Goal: Transaction & Acquisition: Purchase product/service

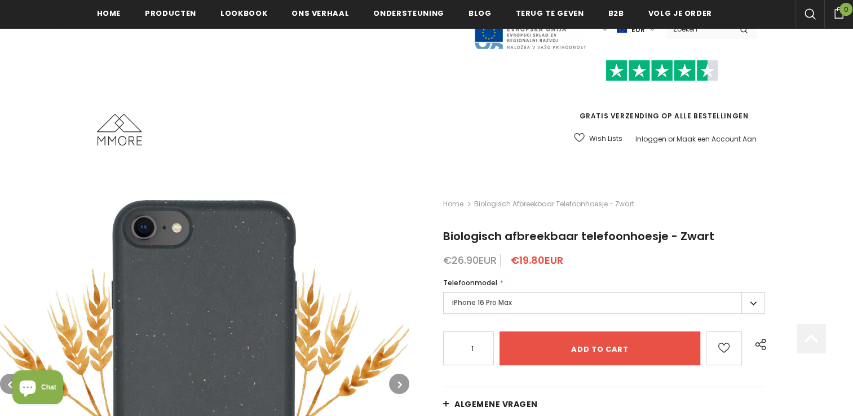
scroll to position [243, 0]
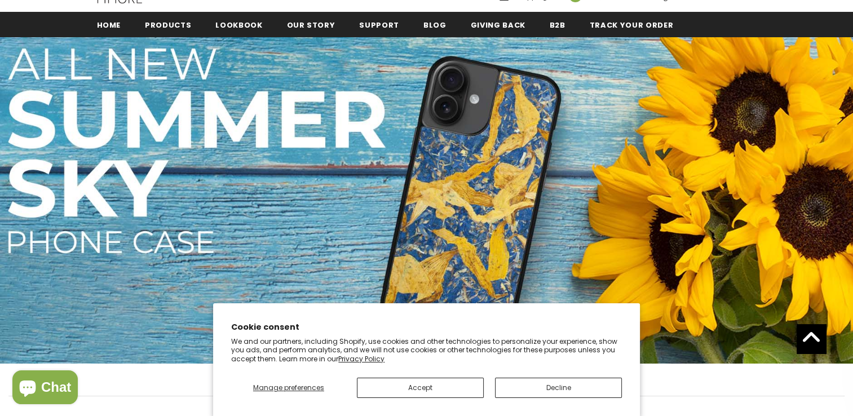
scroll to position [142, 0]
click at [557, 390] on button "Decline" at bounding box center [558, 388] width 127 height 20
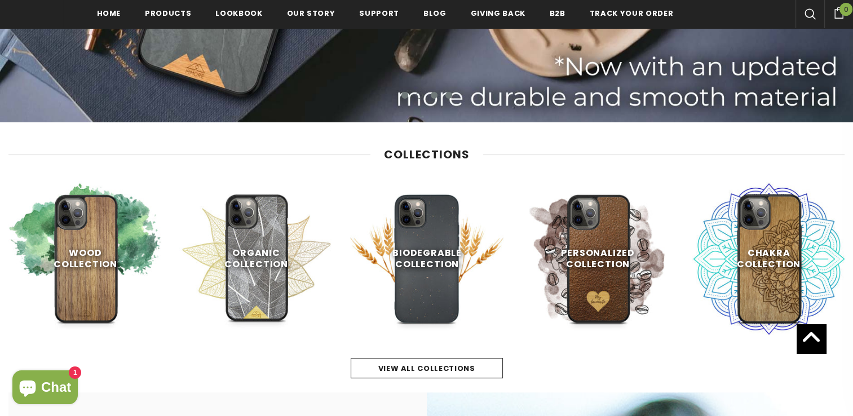
scroll to position [387, 0]
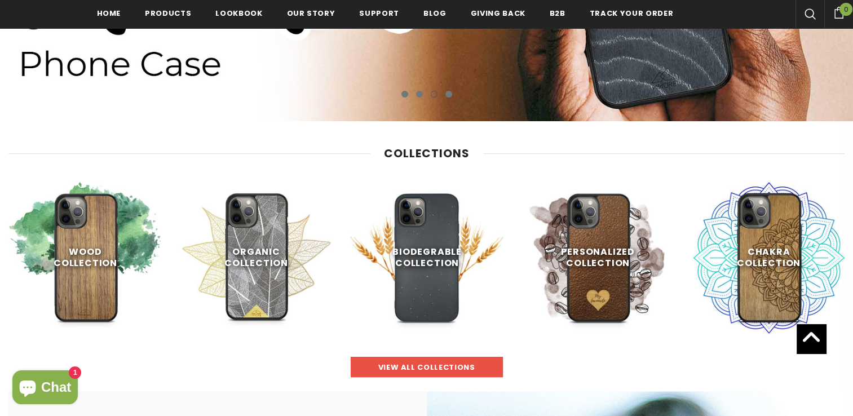
click at [390, 367] on span "view all collections" at bounding box center [426, 367] width 97 height 11
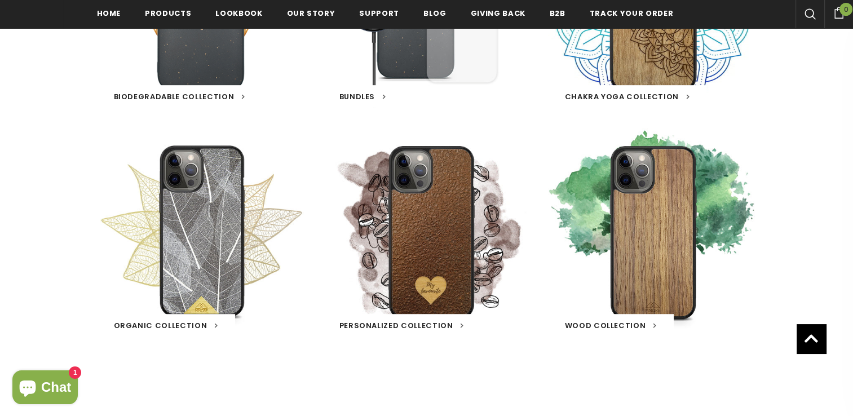
scroll to position [575, 0]
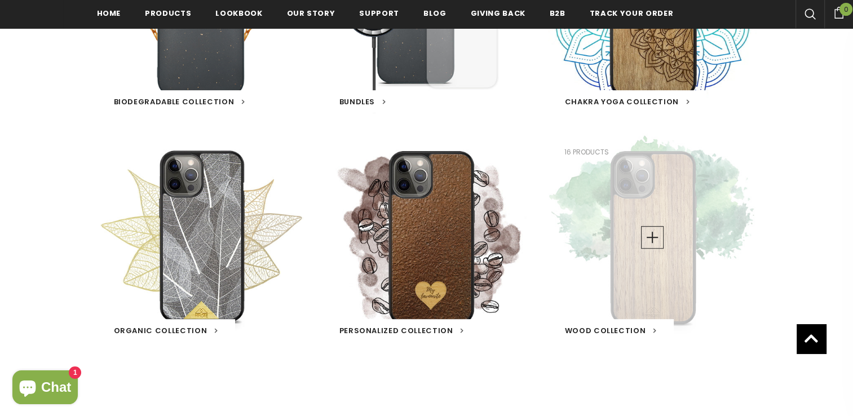
click at [702, 235] on div "Wood Collection 16 products" at bounding box center [652, 237] width 209 height 209
click at [642, 243] on link at bounding box center [652, 237] width 23 height 23
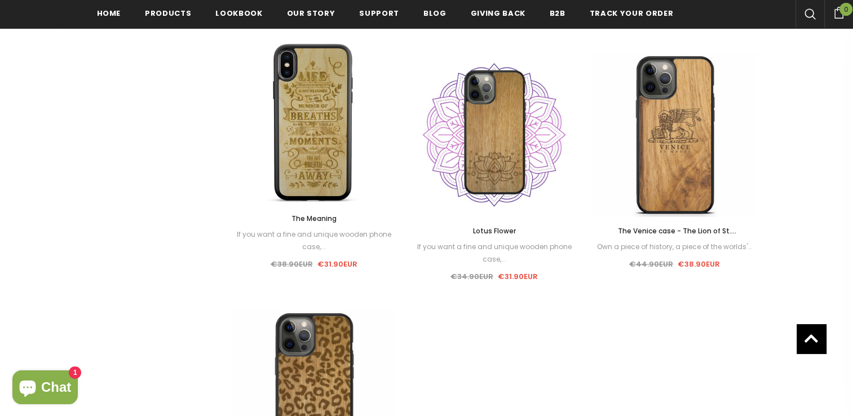
scroll to position [1322, 0]
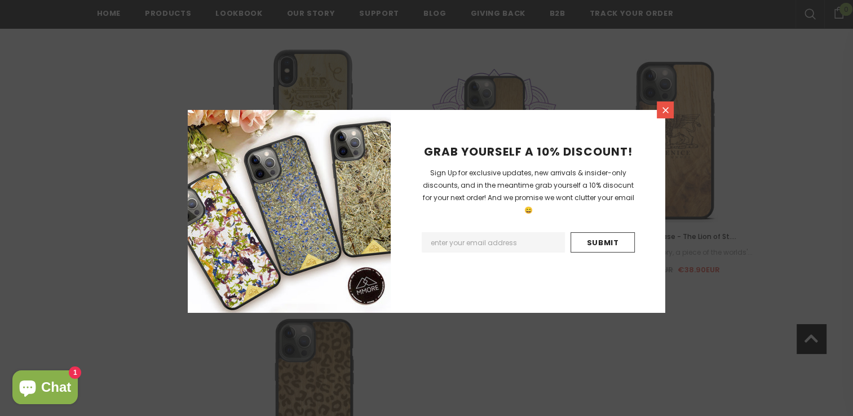
click at [665, 116] on link at bounding box center [665, 110] width 17 height 17
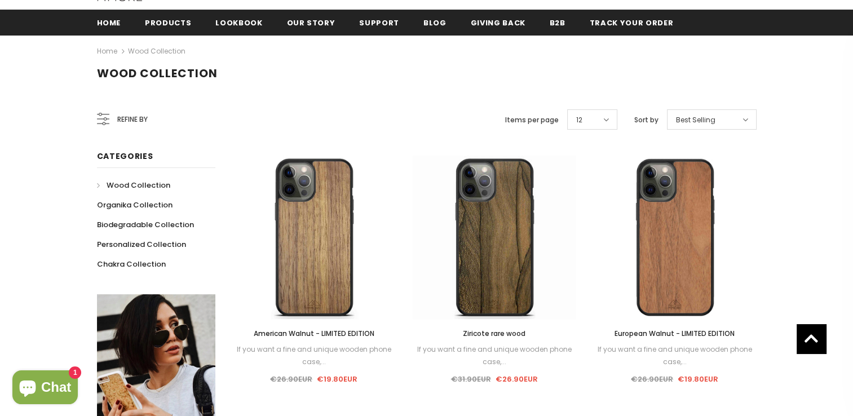
scroll to position [146, 0]
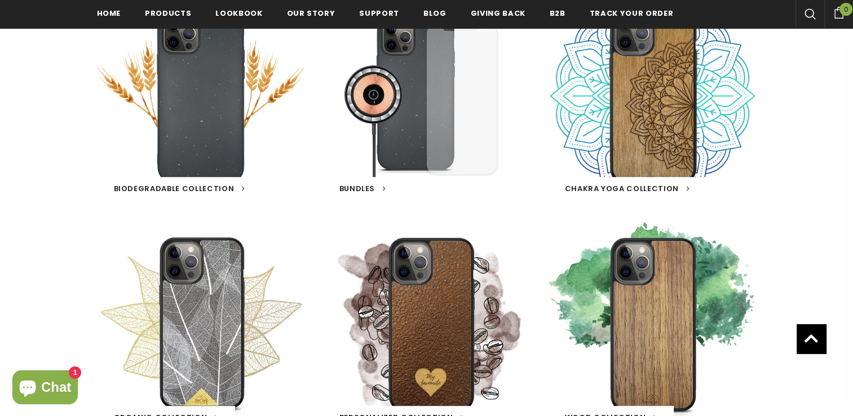
scroll to position [485, 0]
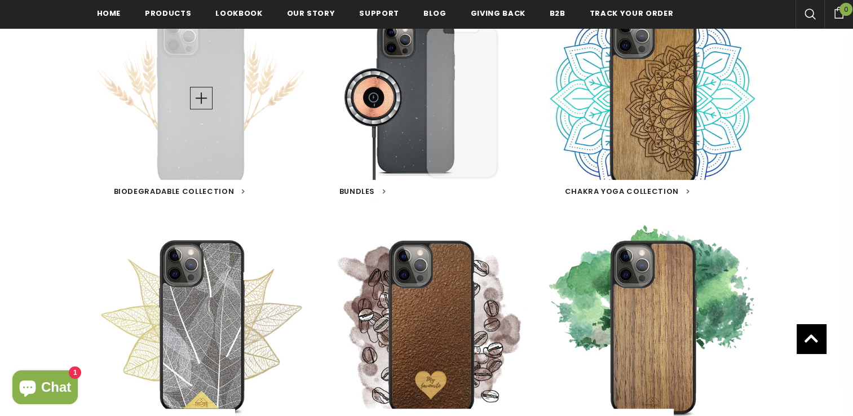
click at [217, 128] on div "Biodegradable Collection 16 products" at bounding box center [201, 98] width 209 height 209
click at [214, 106] on div "Biodegradable Collection 16 products" at bounding box center [201, 98] width 209 height 209
click at [183, 188] on span "Biodegradable Collection" at bounding box center [174, 191] width 121 height 11
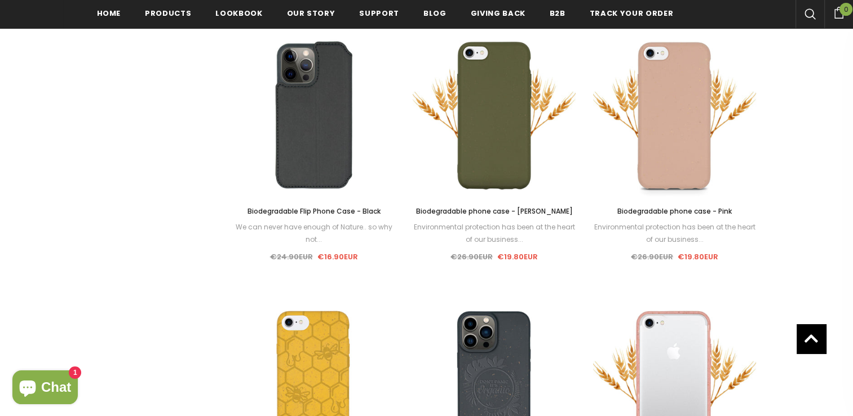
scroll to position [1015, 0]
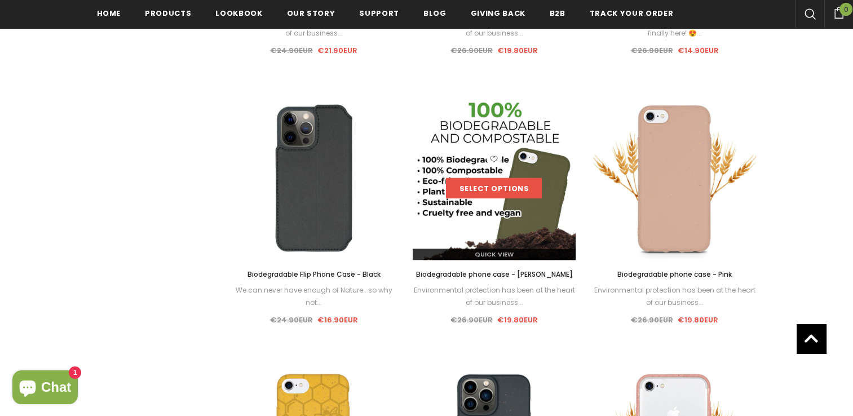
click at [518, 185] on link "Select options" at bounding box center [494, 188] width 96 height 20
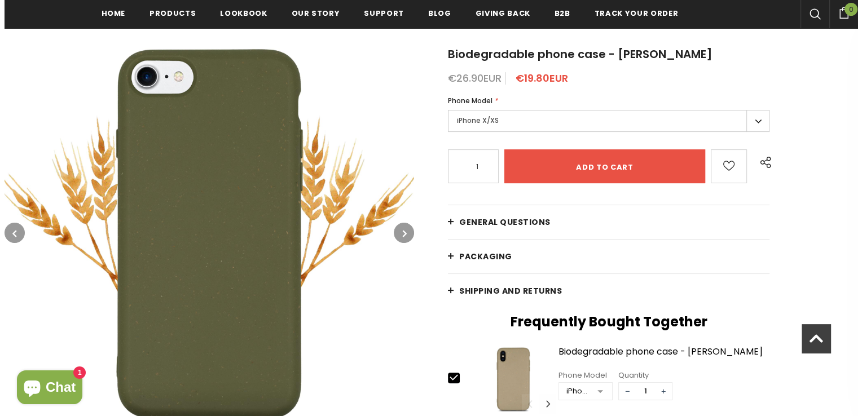
scroll to position [193, 0]
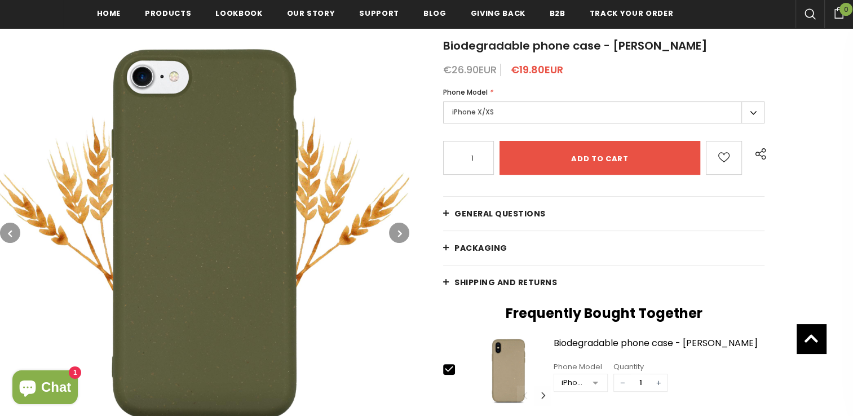
click at [565, 111] on label "iPhone X/XS" at bounding box center [603, 113] width 321 height 22
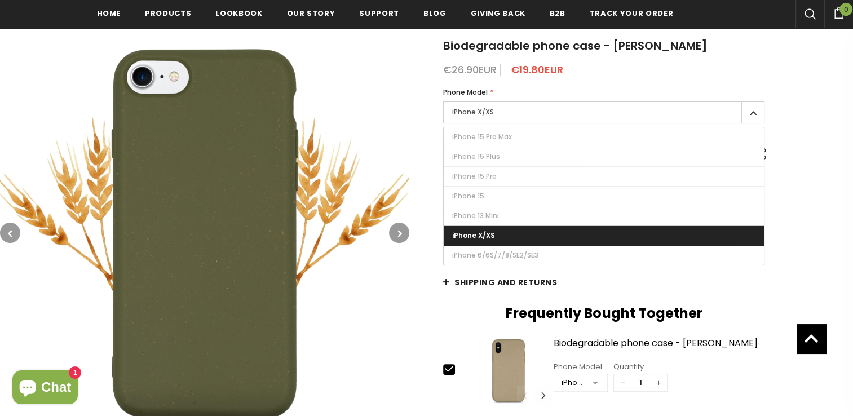
click at [384, 182] on img at bounding box center [204, 232] width 409 height 409
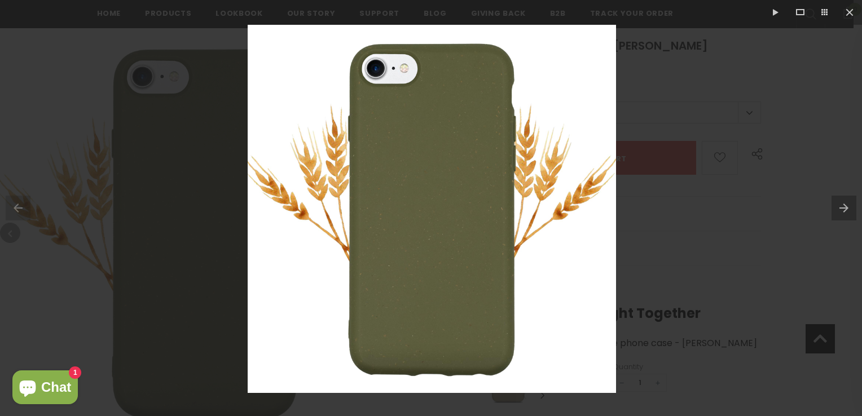
click at [66, 92] on div at bounding box center [431, 208] width 862 height 416
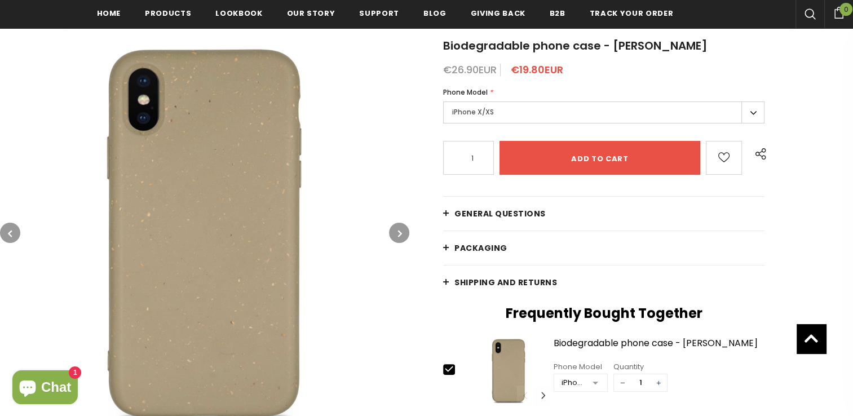
click at [476, 112] on label "iPhone X/XS" at bounding box center [603, 113] width 321 height 22
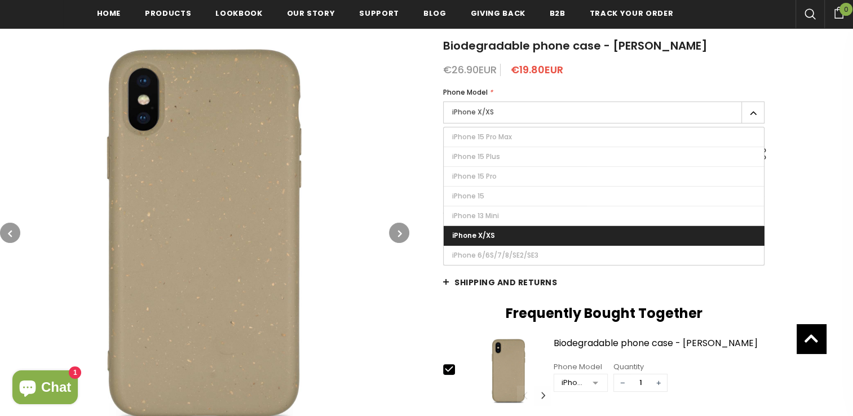
click at [367, 186] on img at bounding box center [204, 232] width 409 height 409
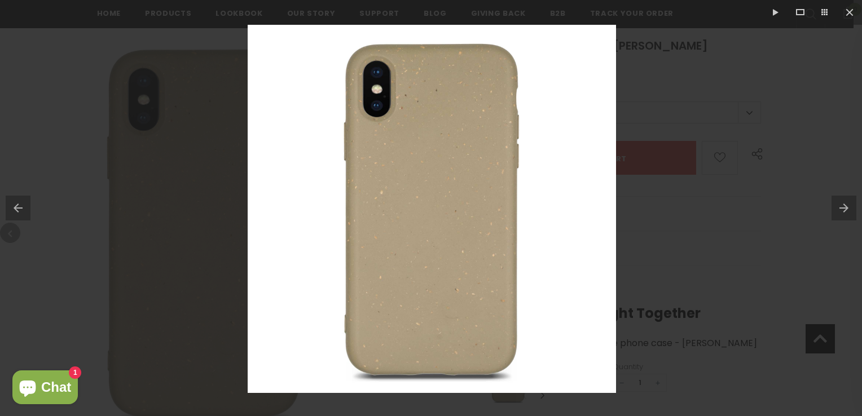
click at [744, 208] on div at bounding box center [431, 208] width 862 height 416
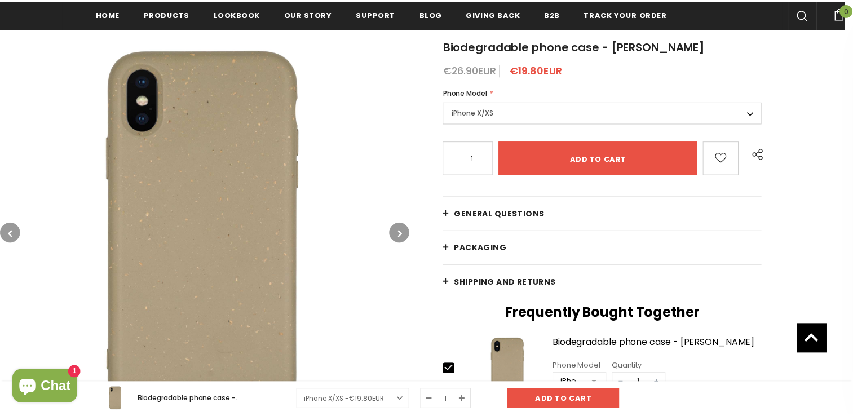
scroll to position [387, 0]
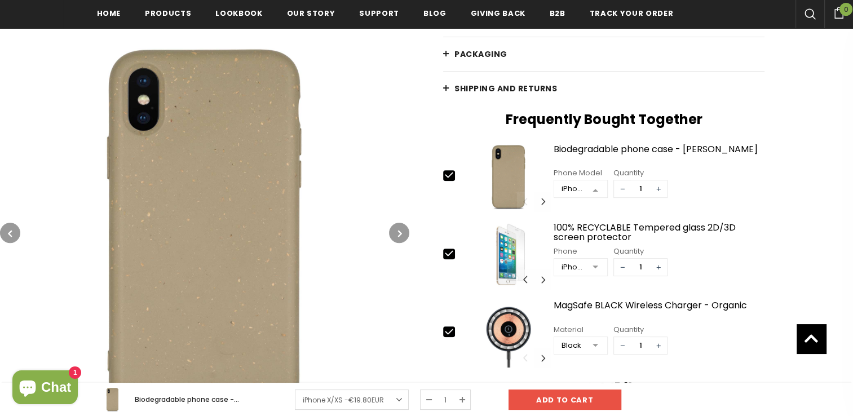
click at [593, 189] on div at bounding box center [595, 189] width 23 height 17
click at [577, 267] on span "iPhone 13 Mini" at bounding box center [580, 274] width 53 height 17
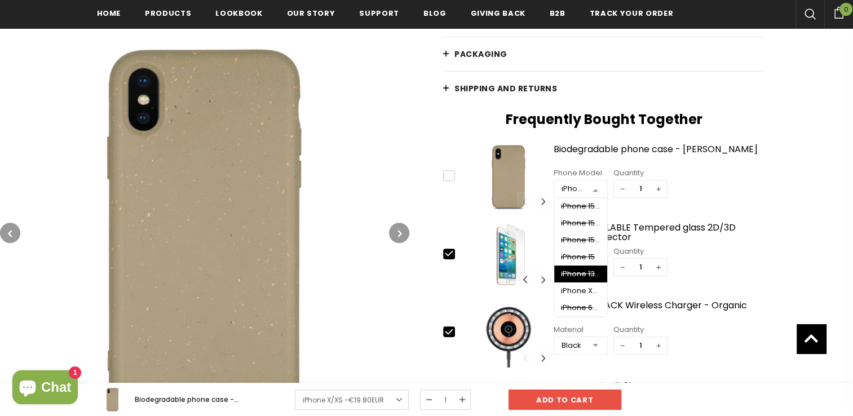
type input "0"
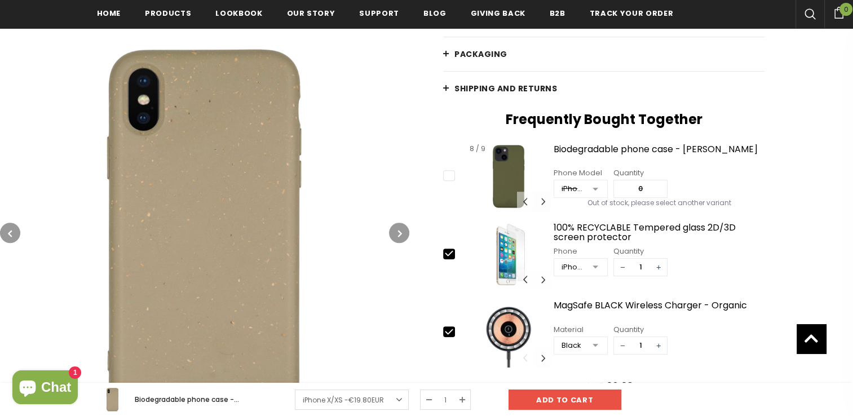
click at [539, 201] on button "Carousel Navigation" at bounding box center [542, 202] width 17 height 20
click at [539, 201] on img at bounding box center [508, 177] width 85 height 70
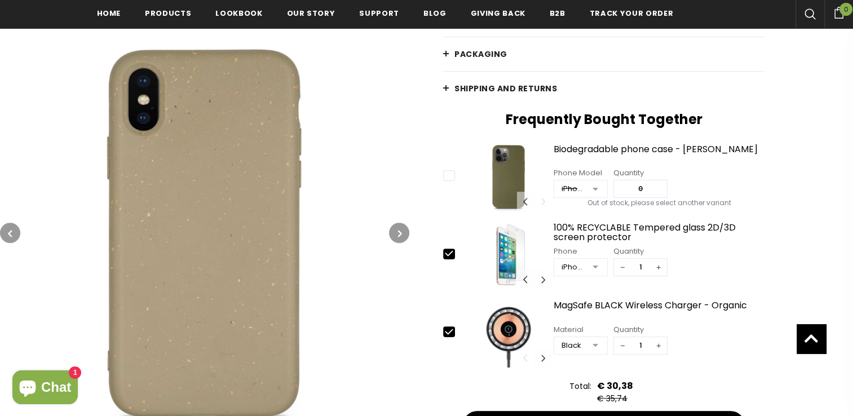
scroll to position [0, 0]
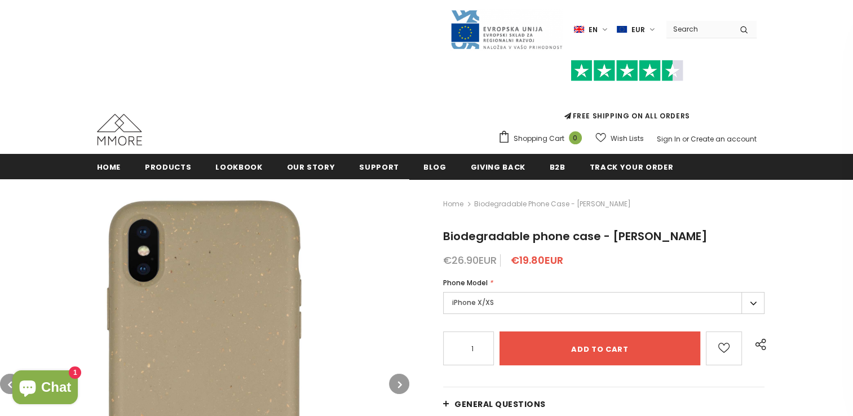
click at [700, 38] on div "Language en en de Currency EUR USD EUR GBP CHF" at bounding box center [427, 29] width 660 height 41
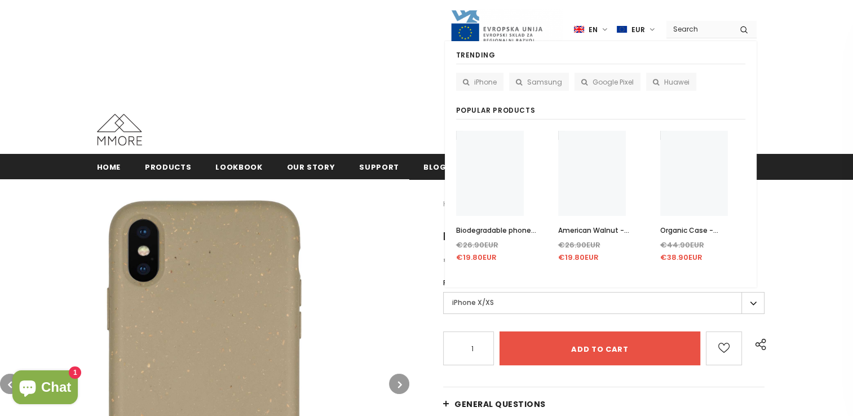
click at [697, 31] on input "Search Site" at bounding box center [699, 29] width 65 height 16
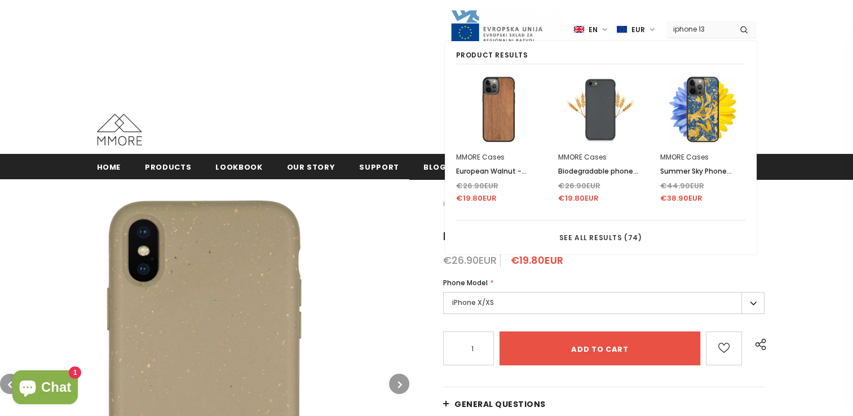
type input "iphone 13"
click at [731, 21] on button "submit" at bounding box center [743, 29] width 25 height 17
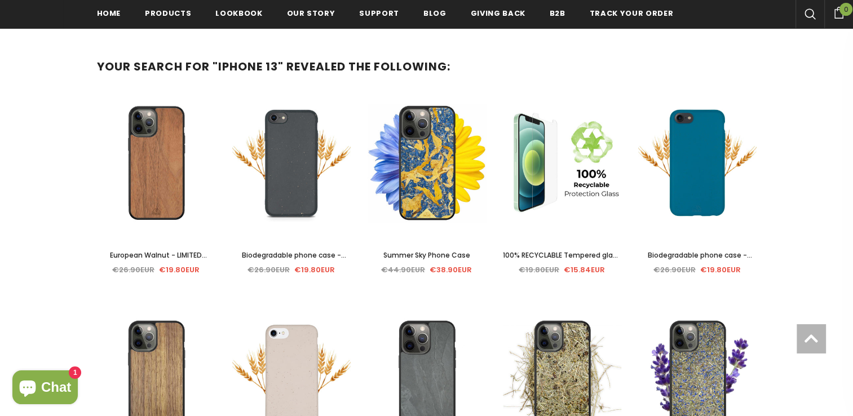
scroll to position [162, 0]
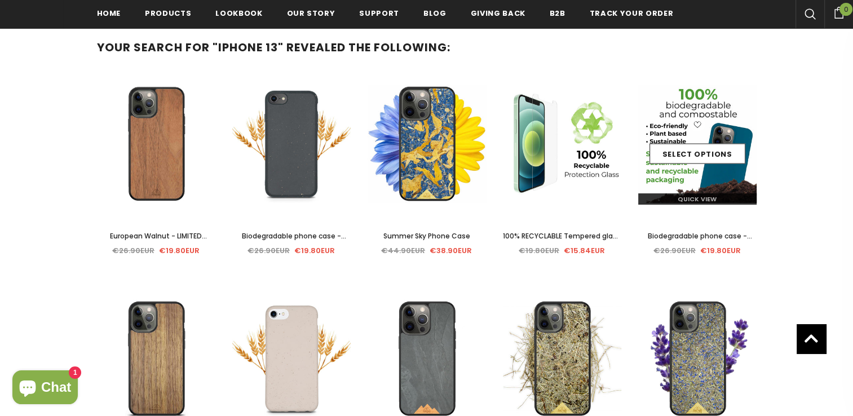
click at [704, 169] on div "Select options" at bounding box center [697, 144] width 118 height 54
click at [705, 154] on link "Select options" at bounding box center [698, 154] width 96 height 20
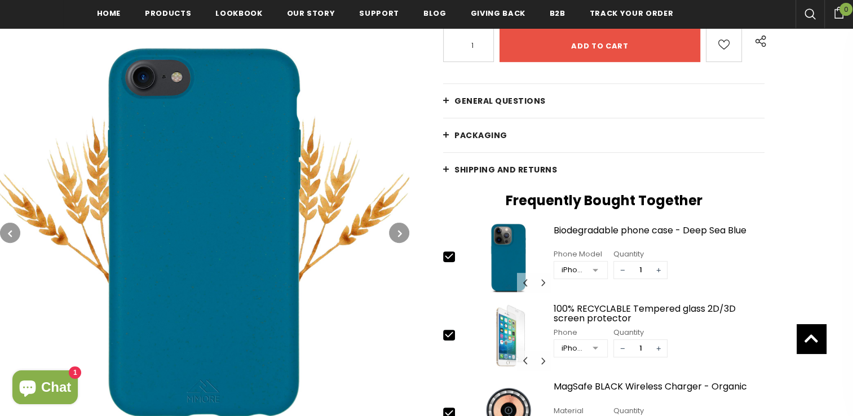
scroll to position [314, 0]
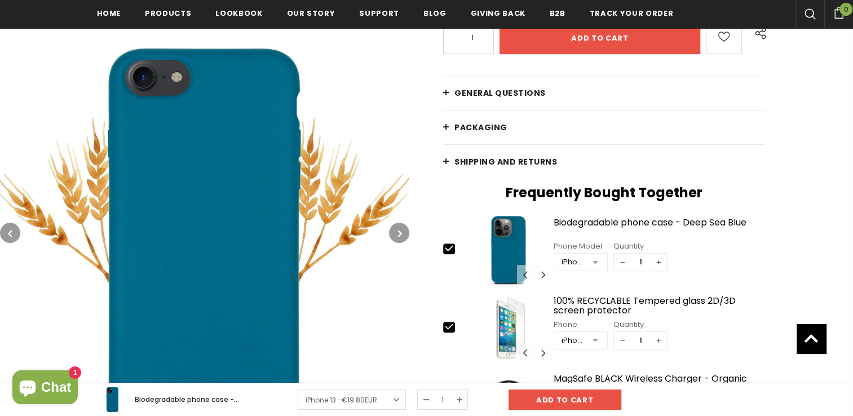
click at [595, 264] on div at bounding box center [595, 262] width 23 height 17
click at [537, 275] on button "Carousel Navigation" at bounding box center [542, 275] width 17 height 20
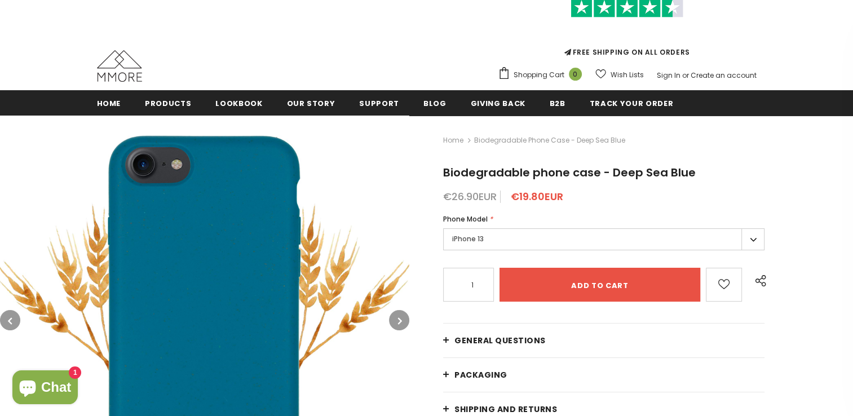
scroll to position [61, 0]
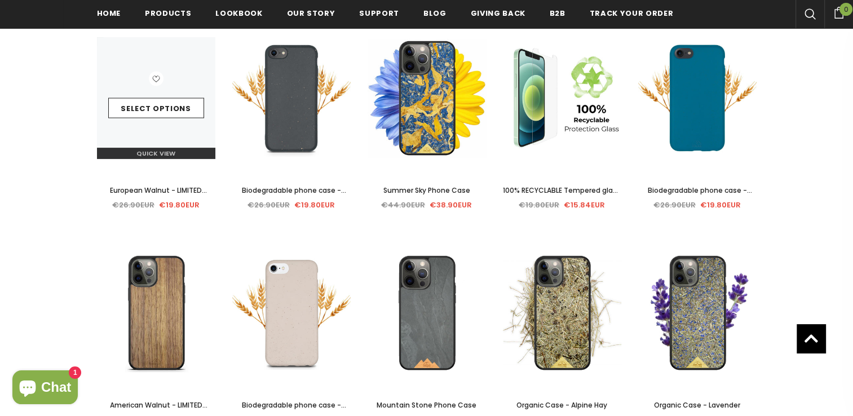
scroll to position [162, 0]
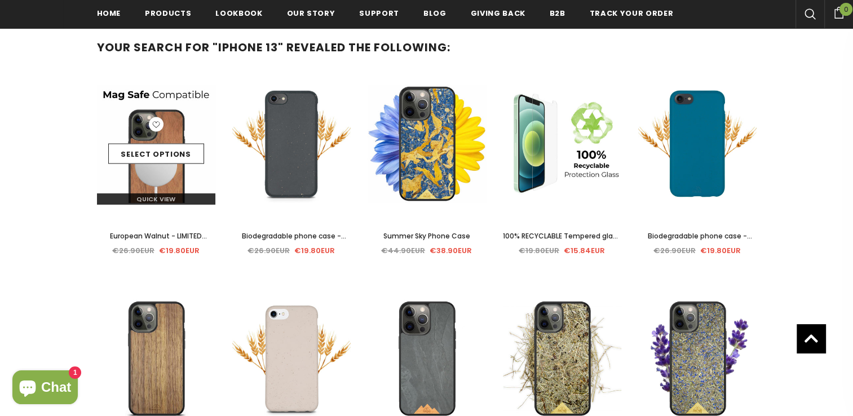
click at [170, 176] on img at bounding box center [156, 144] width 118 height 122
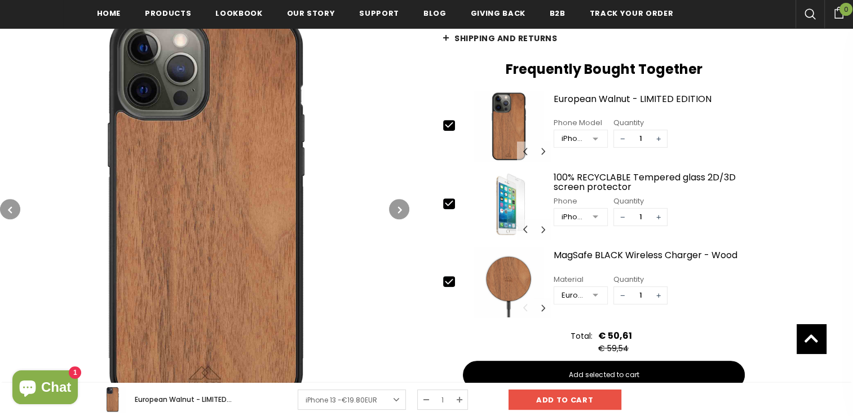
scroll to position [438, 0]
click at [450, 283] on icon at bounding box center [449, 282] width 12 height 12
type input "0"
click at [448, 202] on icon at bounding box center [449, 203] width 12 height 12
type input "0"
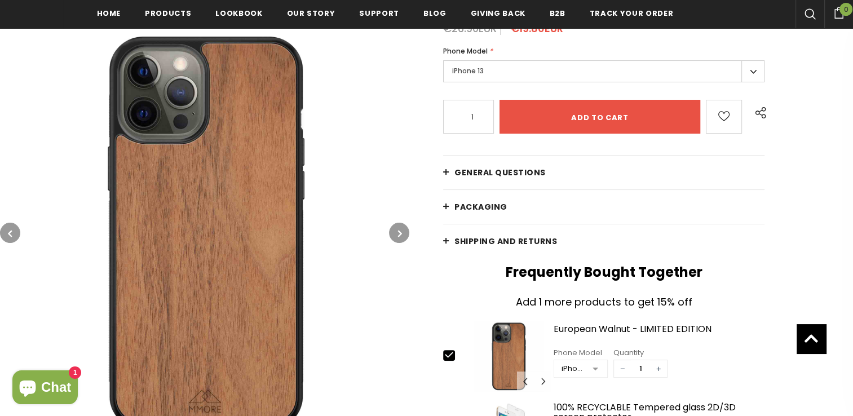
scroll to position [185, 0]
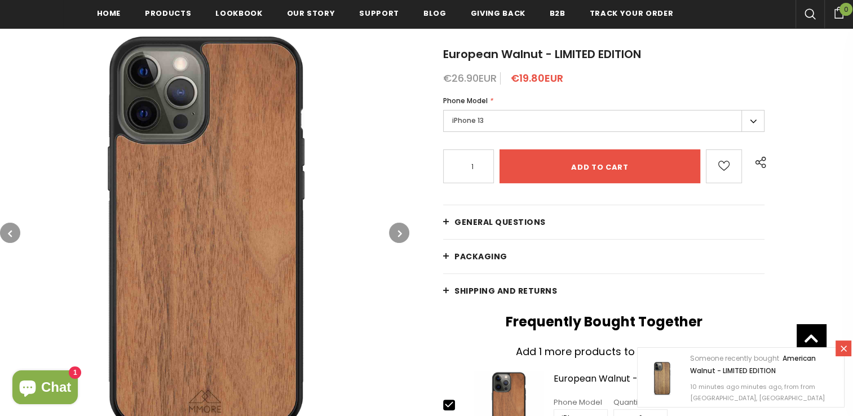
click at [491, 258] on span "PACKAGING" at bounding box center [481, 256] width 53 height 11
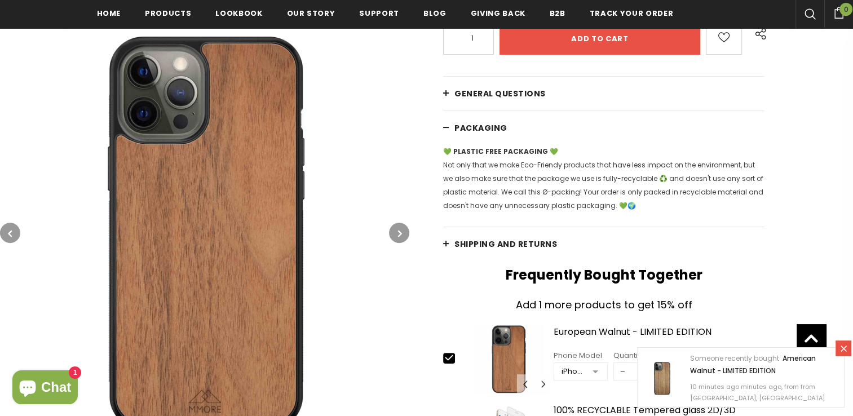
scroll to position [323, 0]
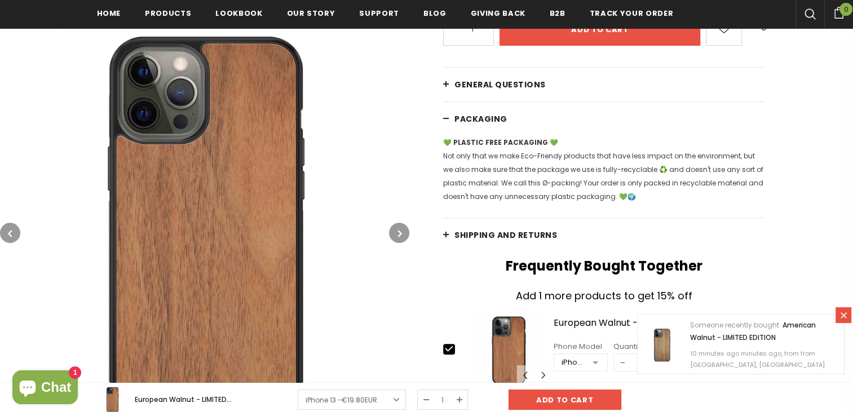
click at [541, 235] on span "Shipping and returns" at bounding box center [506, 235] width 103 height 11
click at [530, 235] on span "Shipping and returns" at bounding box center [506, 235] width 103 height 11
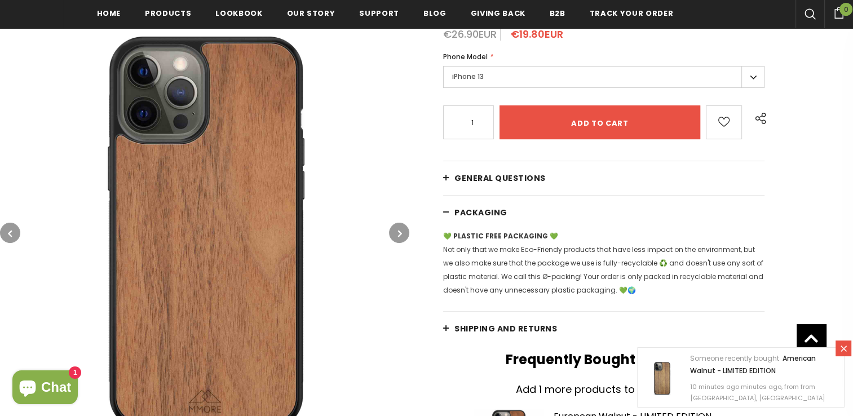
scroll to position [228, 0]
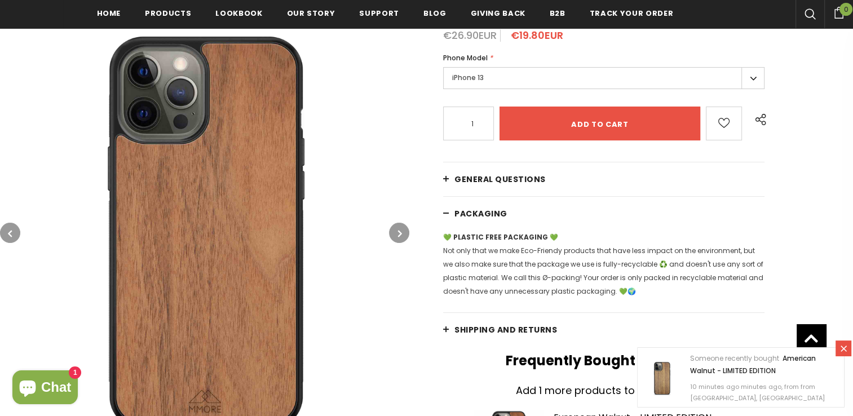
click at [514, 188] on link "General Questions" at bounding box center [603, 179] width 321 height 34
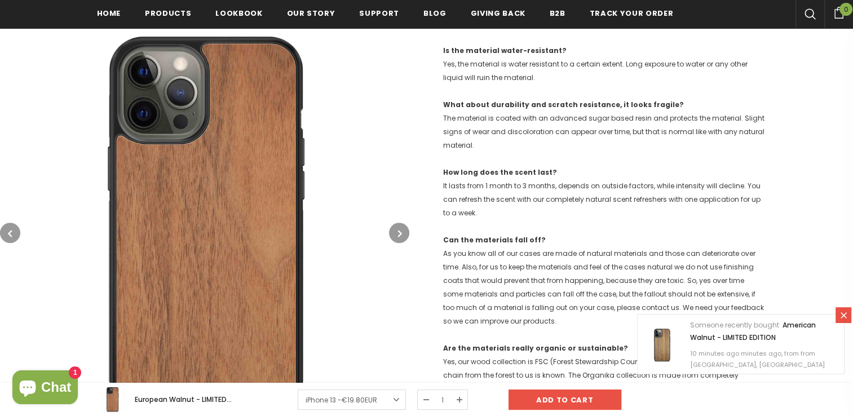
scroll to position [568, 0]
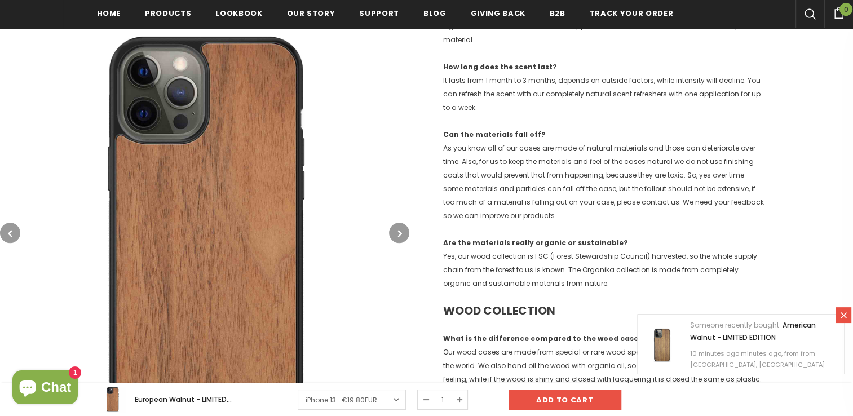
click at [589, 268] on p "Are the materials really organic or sustainable? Yes, our wood collection is FS…" at bounding box center [603, 263] width 321 height 54
copy p "Organika"
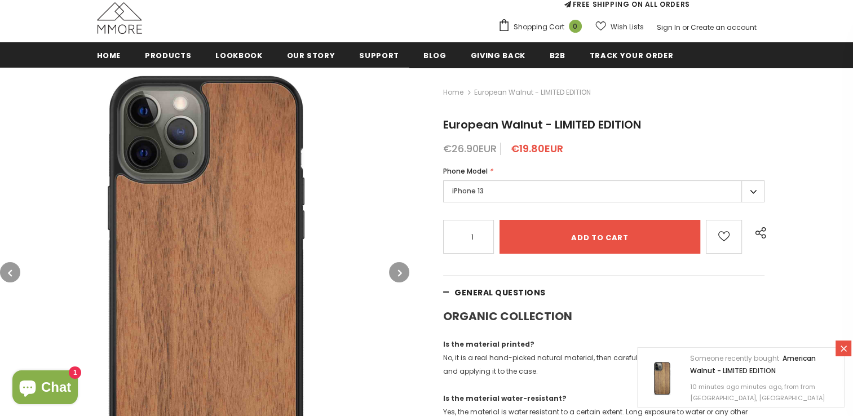
scroll to position [0, 0]
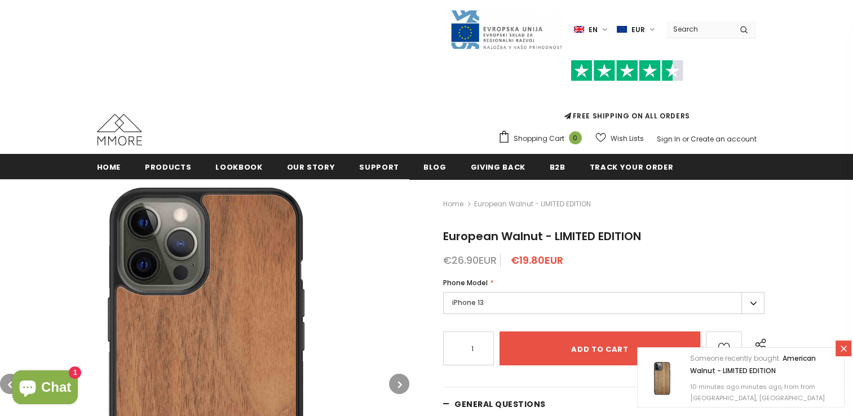
click at [690, 30] on input "Search Site" at bounding box center [699, 29] width 65 height 16
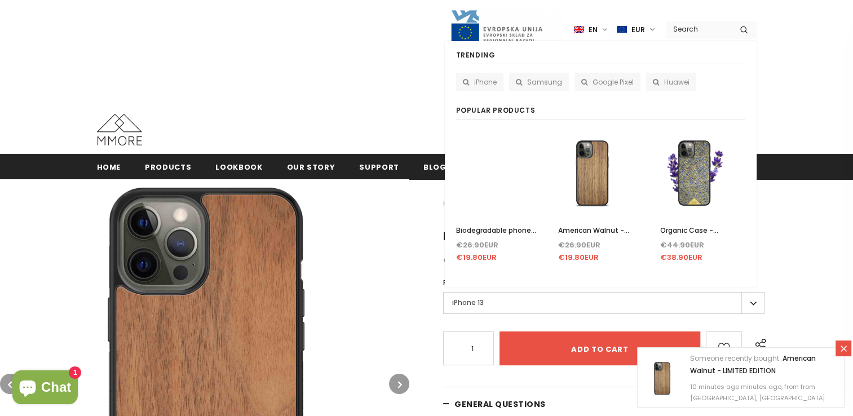
paste input "Organika"
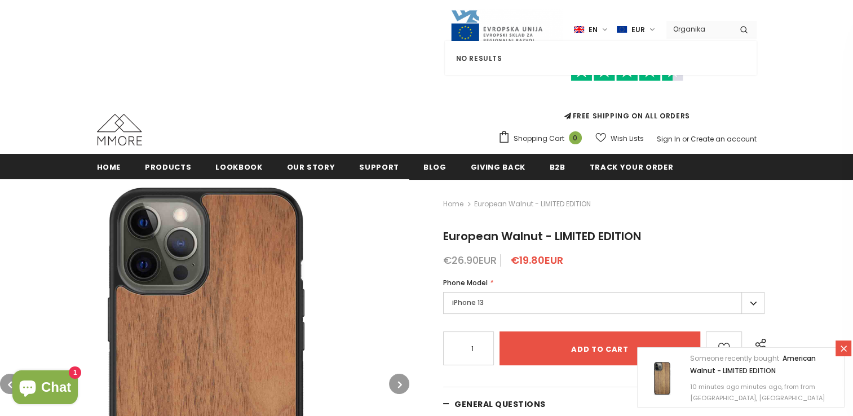
type input "Organika"
click at [731, 21] on button "submit" at bounding box center [743, 29] width 25 height 17
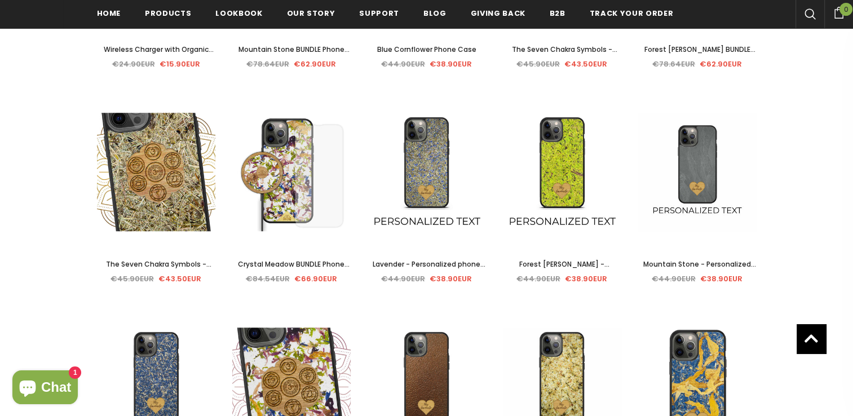
scroll to position [955, 0]
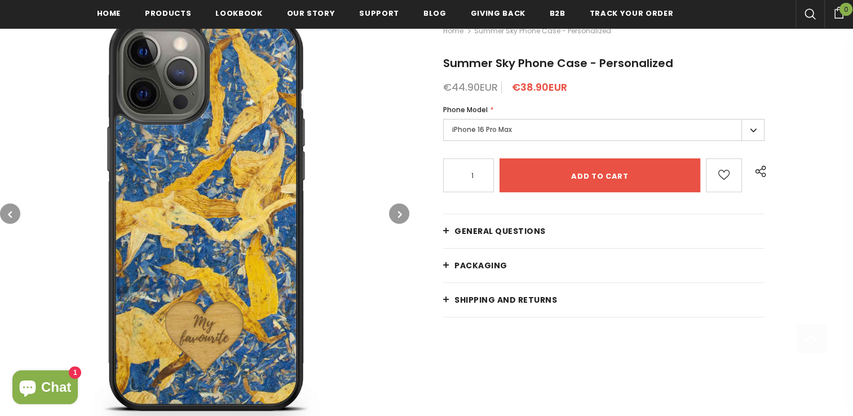
scroll to position [174, 0]
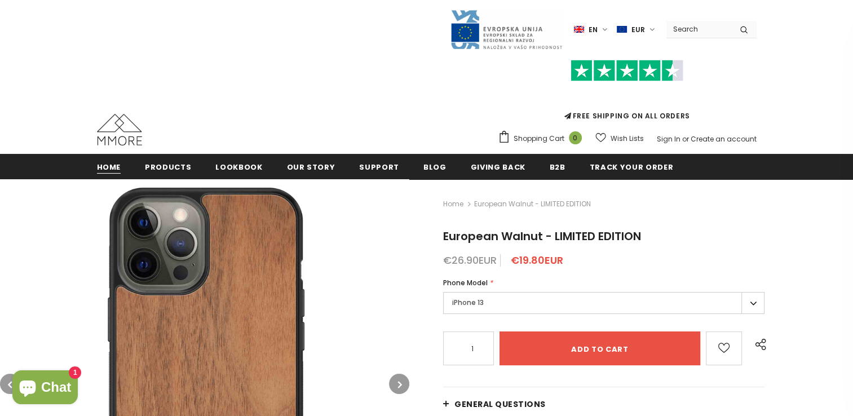
click at [111, 169] on span "Home" at bounding box center [109, 167] width 24 height 11
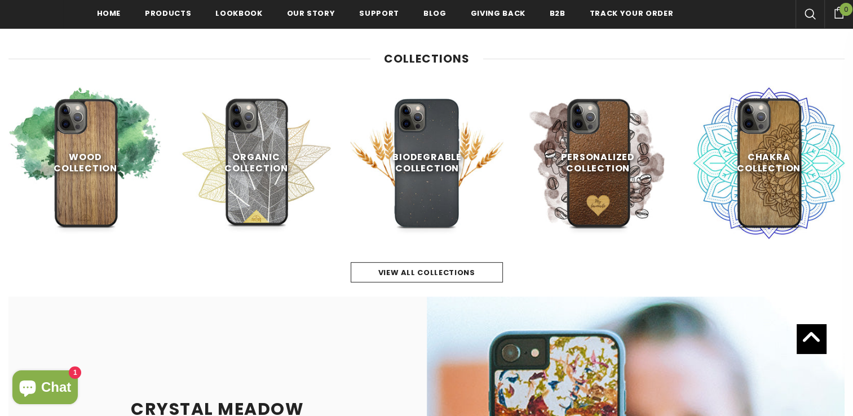
scroll to position [490, 0]
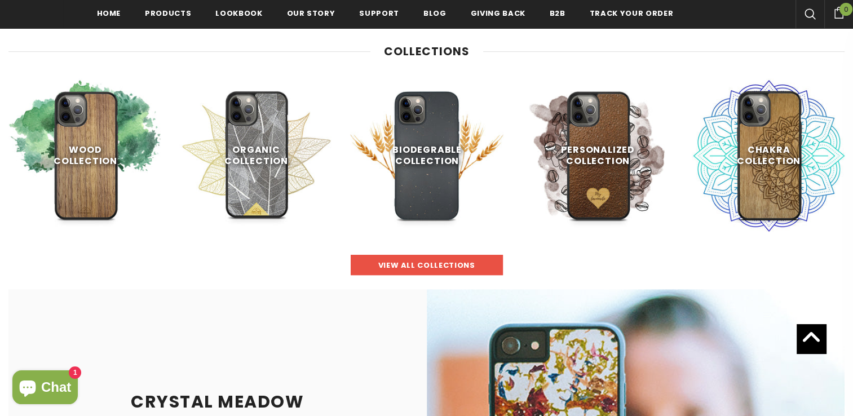
click at [426, 260] on span "view all collections" at bounding box center [426, 265] width 97 height 11
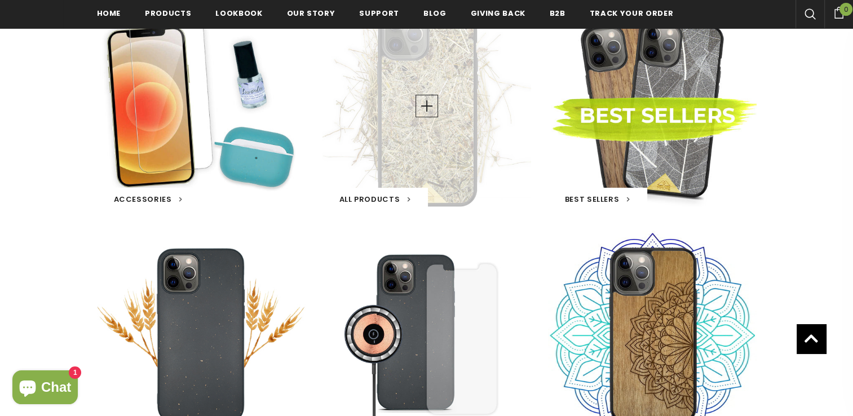
scroll to position [458, 0]
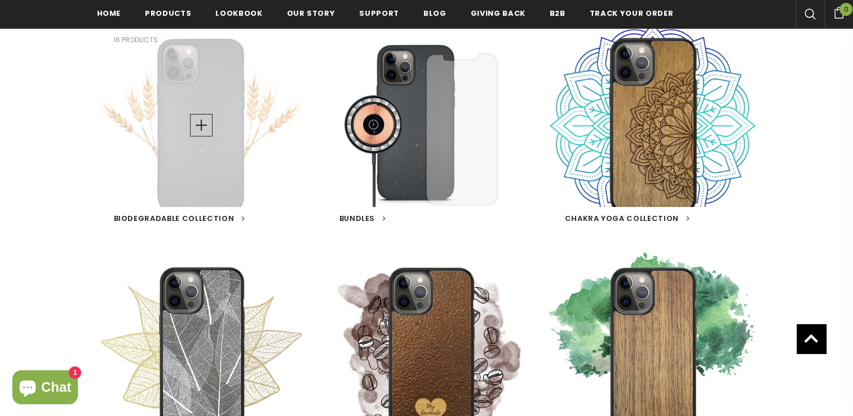
click at [217, 218] on span "Biodegradable Collection" at bounding box center [174, 218] width 121 height 11
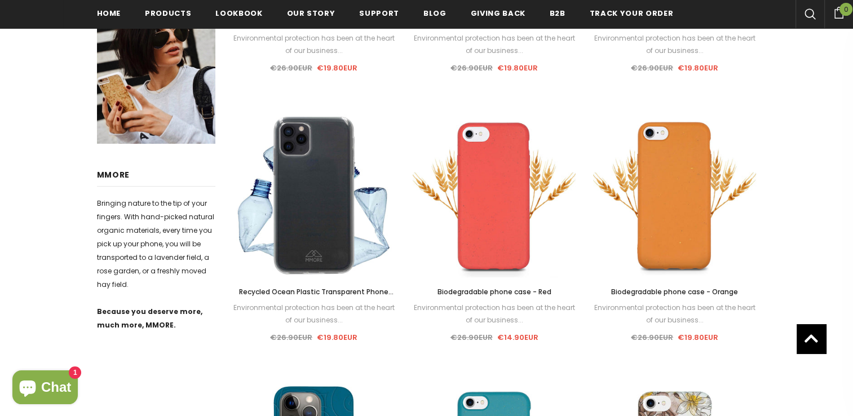
scroll to position [460, 0]
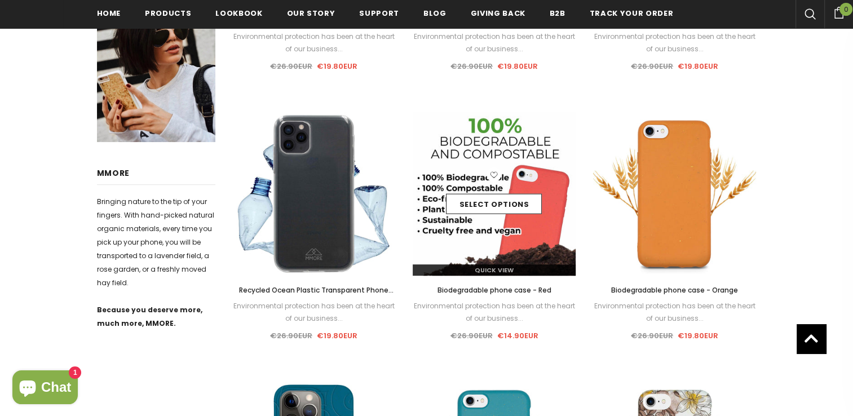
click at [512, 237] on img at bounding box center [495, 194] width 164 height 164
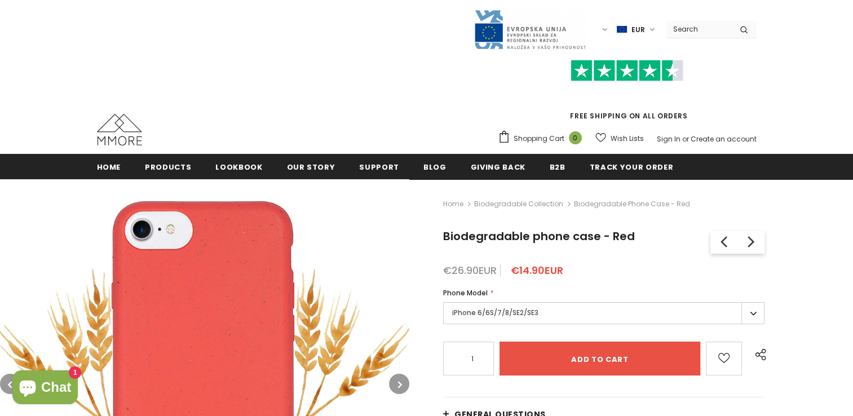
scroll to position [72, 0]
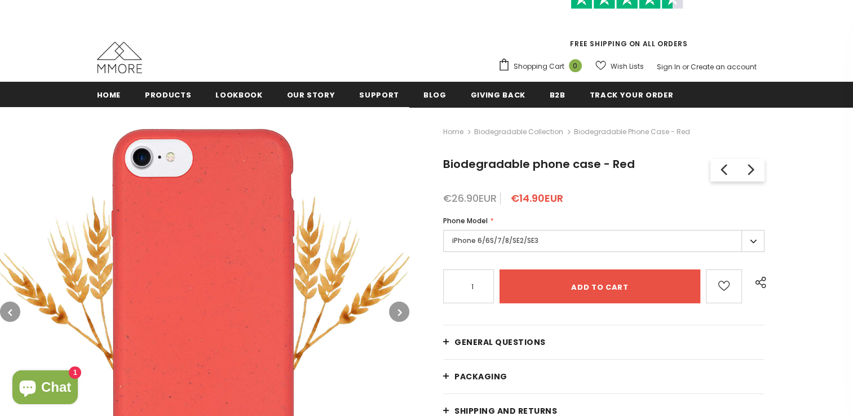
click at [538, 244] on label "iPhone 6/6S/7/8/SE2/SE3" at bounding box center [603, 241] width 321 height 22
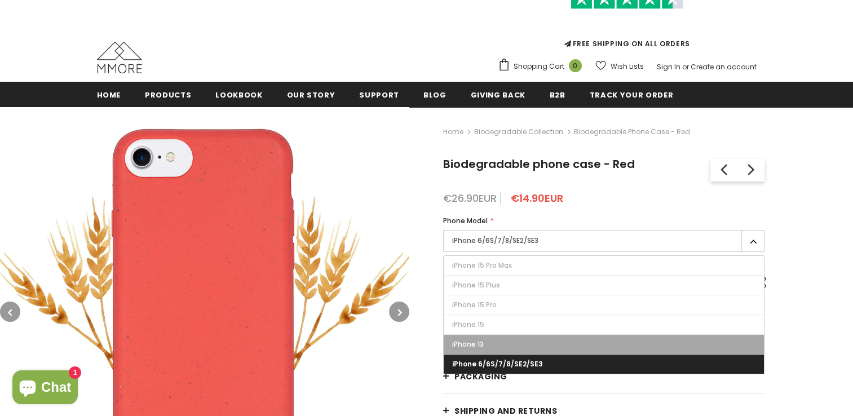
click at [490, 350] on label "iPhone 13" at bounding box center [604, 344] width 320 height 19
click at [0, 0] on input "iPhone 13" at bounding box center [0, 0] width 0 height 0
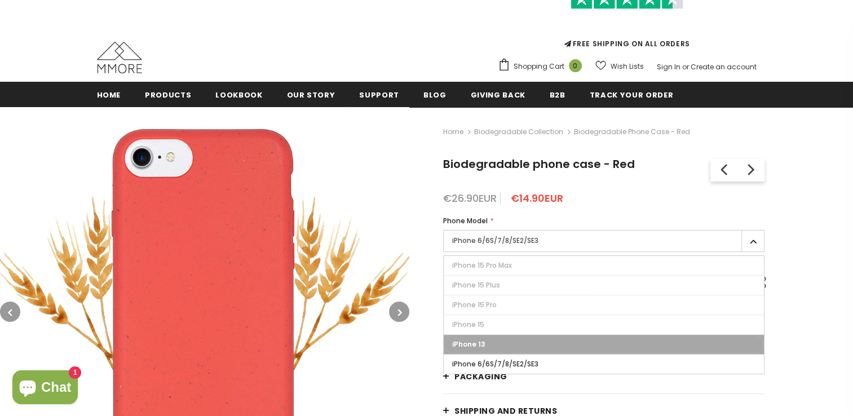
type input "Sold Out"
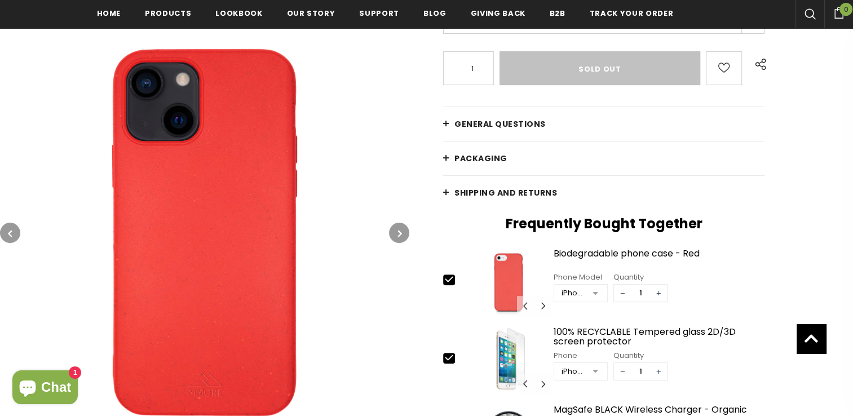
scroll to position [465, 0]
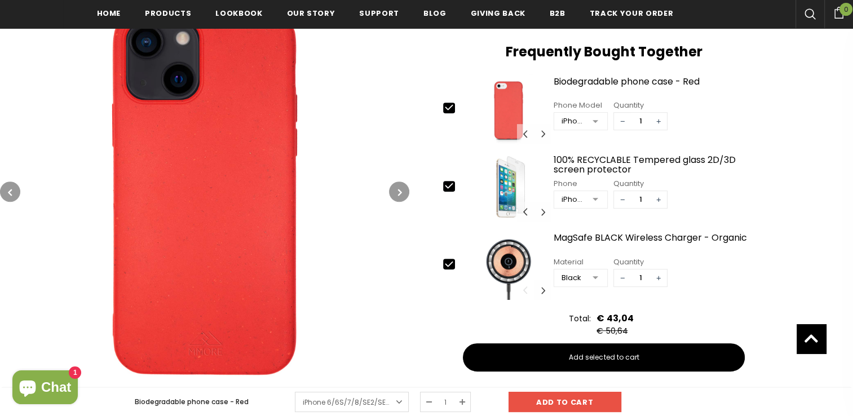
click at [447, 187] on icon at bounding box center [449, 186] width 12 height 12
type input "0"
click at [449, 269] on div at bounding box center [454, 265] width 23 height 12
type input "0"
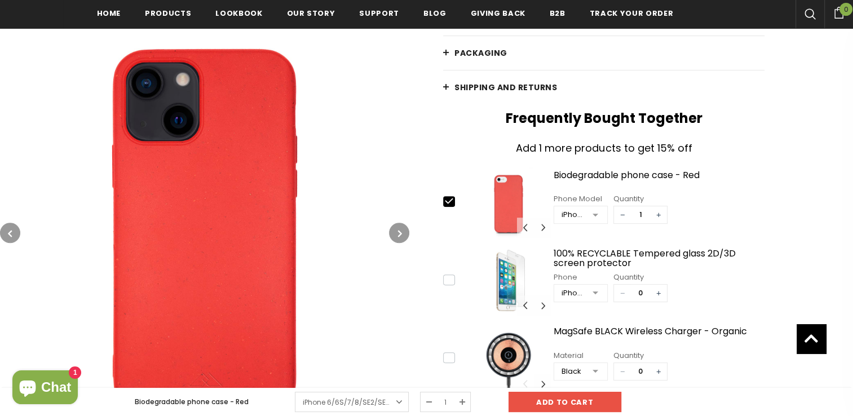
scroll to position [393, 0]
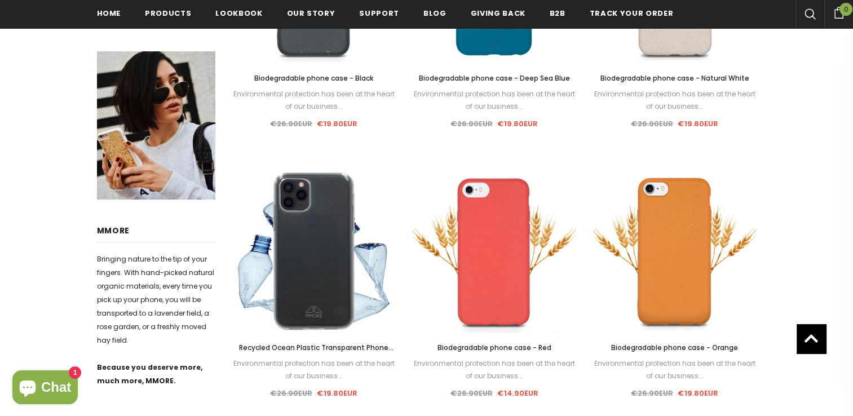
scroll to position [399, 0]
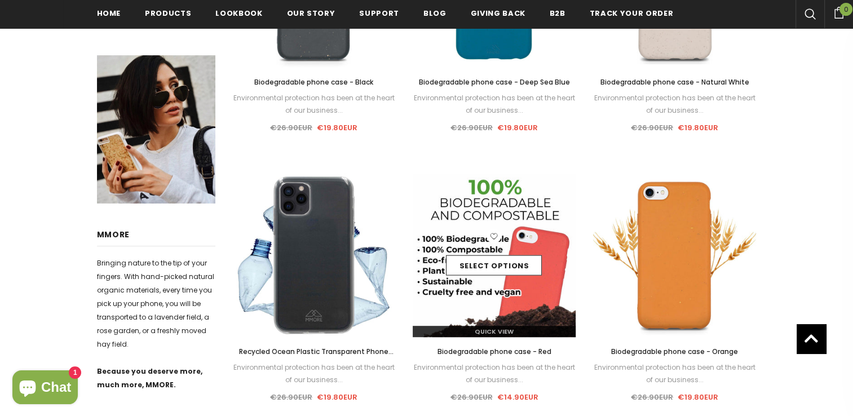
click at [488, 226] on img at bounding box center [495, 256] width 164 height 164
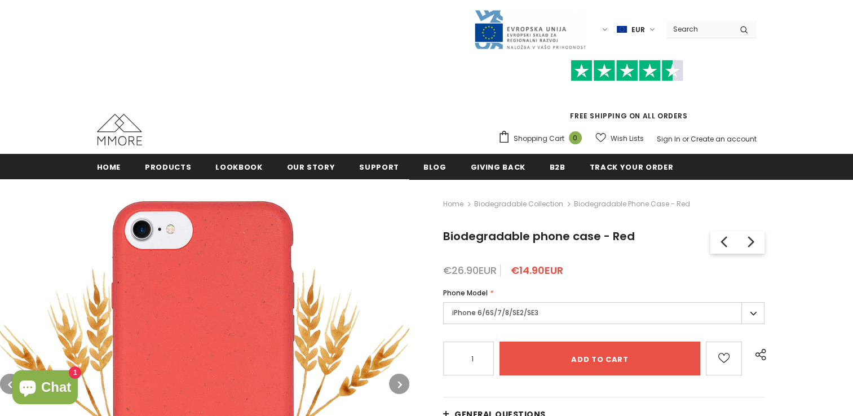
scroll to position [105, 0]
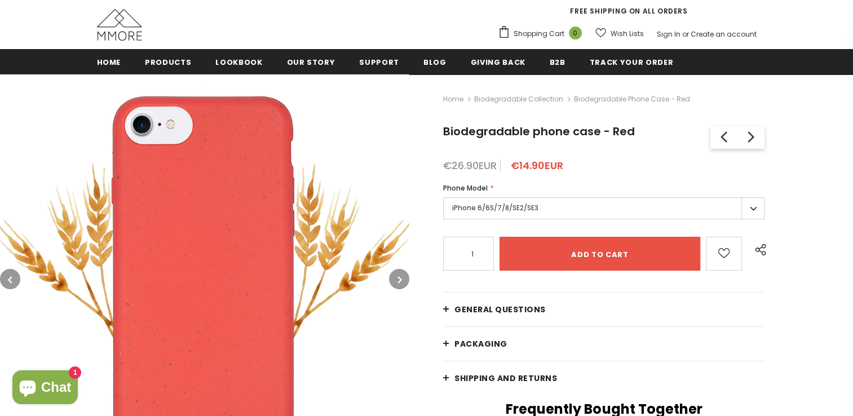
click at [492, 205] on label "iPhone 6/6S/7/8/SE2/SE3" at bounding box center [603, 208] width 321 height 22
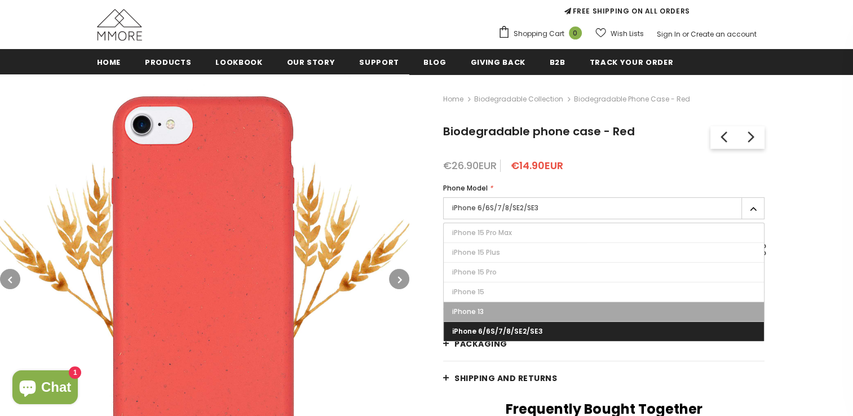
click at [478, 310] on span "iPhone 13" at bounding box center [468, 312] width 32 height 10
click at [0, 0] on input "iPhone 13" at bounding box center [0, 0] width 0 height 0
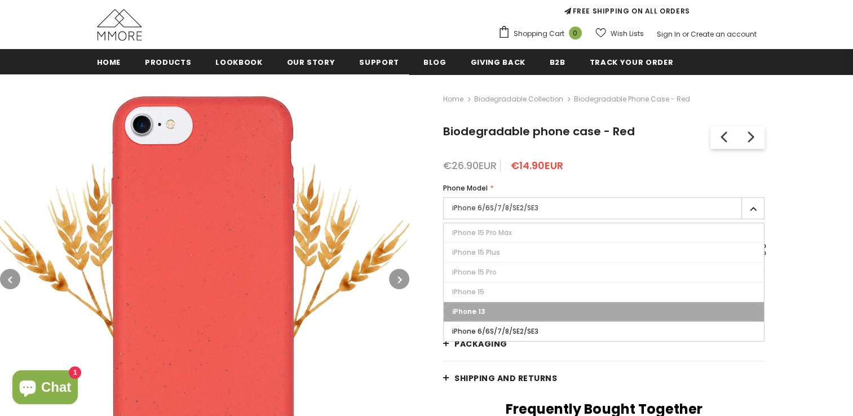
type input "Sold Out"
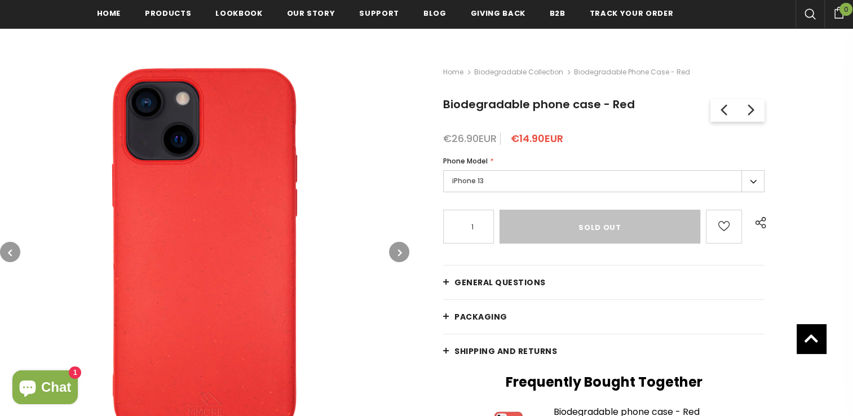
scroll to position [134, 0]
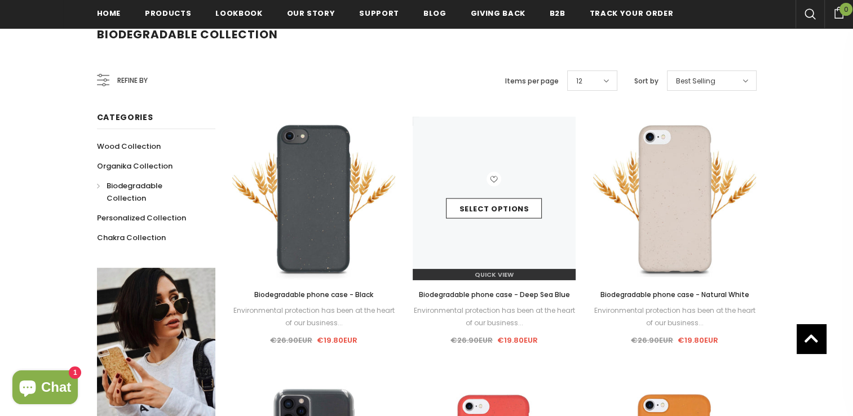
scroll to position [187, 0]
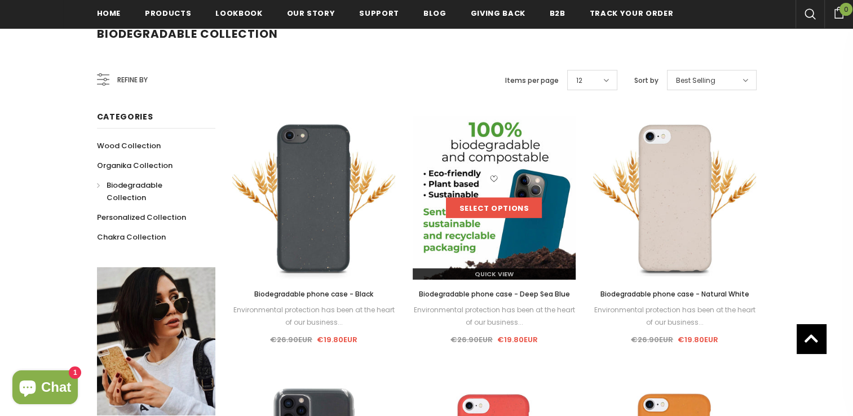
click at [513, 213] on link "Select options" at bounding box center [494, 208] width 96 height 20
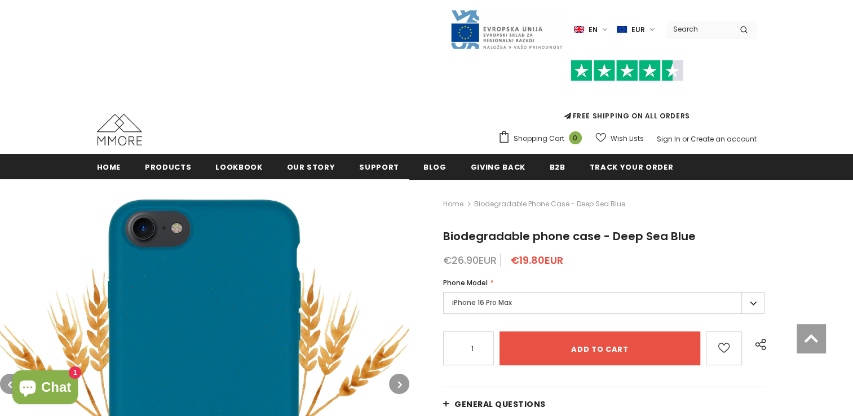
scroll to position [153, 0]
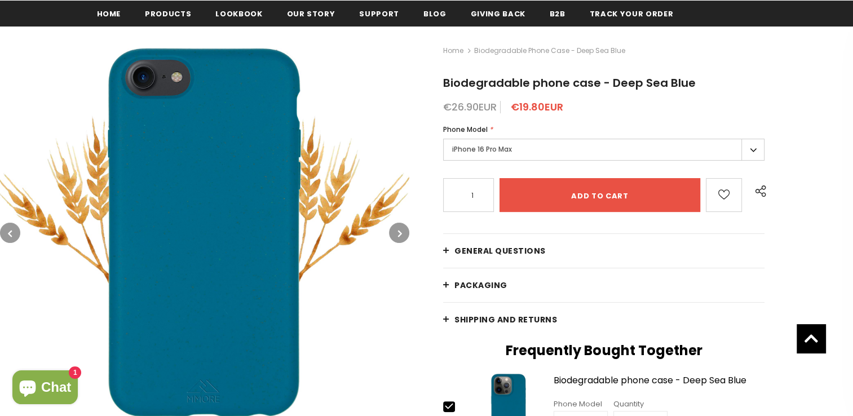
click at [499, 152] on label "iPhone 16 Pro Max" at bounding box center [603, 150] width 321 height 22
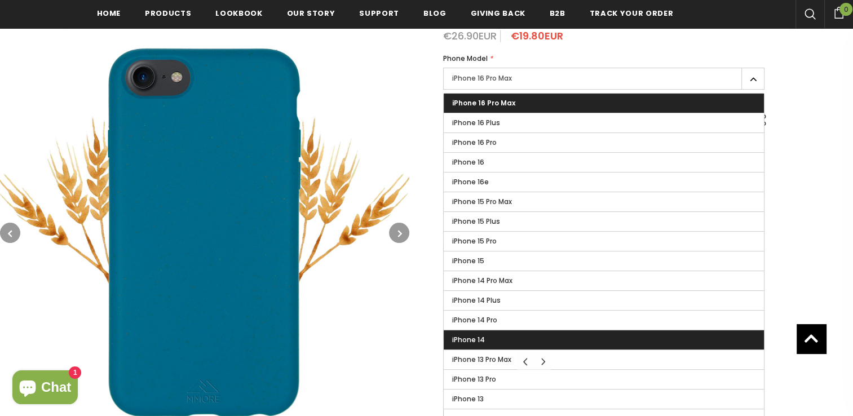
scroll to position [228, 0]
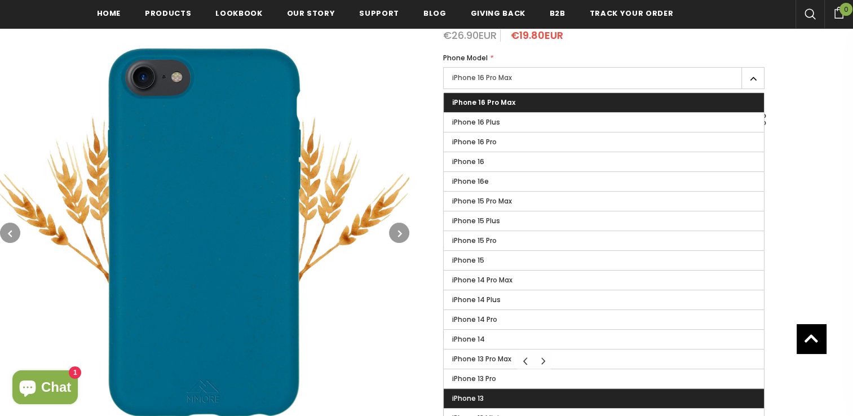
click at [483, 394] on span "iPhone 13" at bounding box center [468, 399] width 32 height 10
click at [0, 0] on input "iPhone 13" at bounding box center [0, 0] width 0 height 0
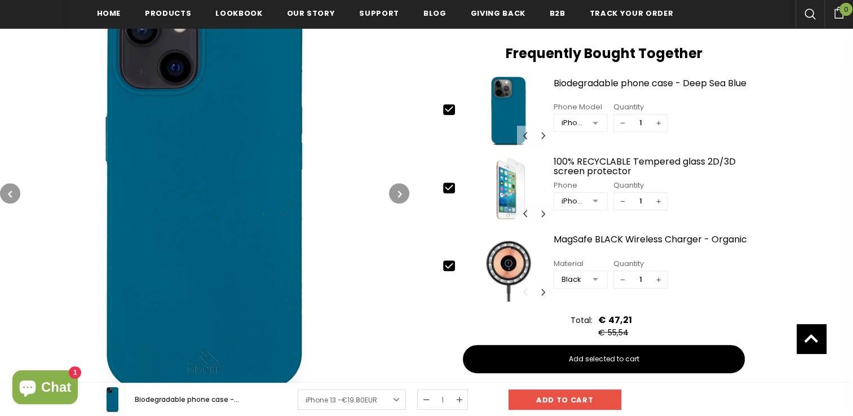
scroll to position [456, 0]
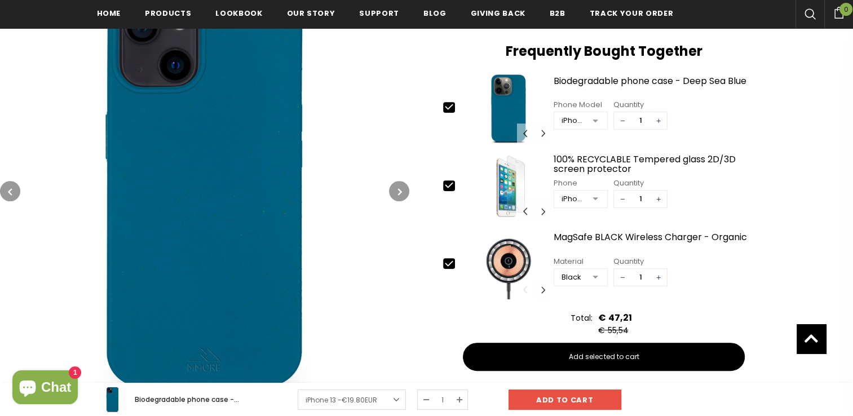
click at [449, 184] on icon at bounding box center [449, 185] width 12 height 12
type input "0"
click at [445, 267] on icon at bounding box center [449, 264] width 12 height 12
type input "0"
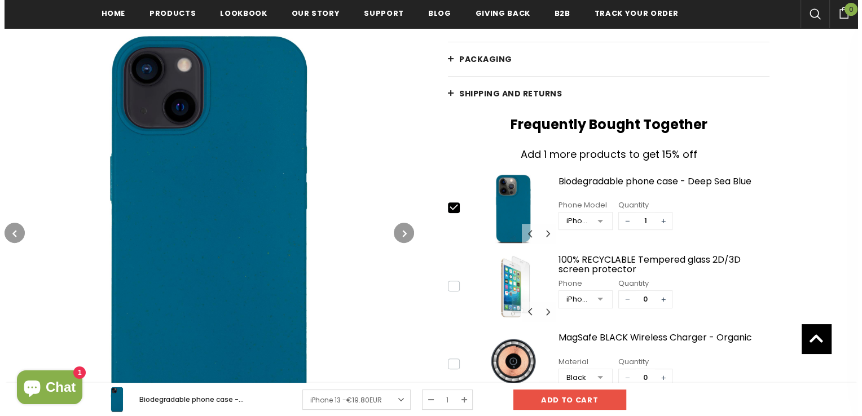
scroll to position [383, 0]
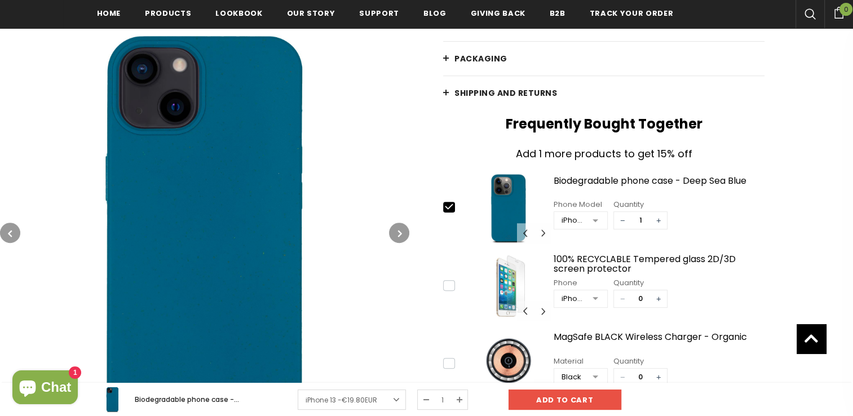
click at [265, 258] on img at bounding box center [204, 232] width 409 height 409
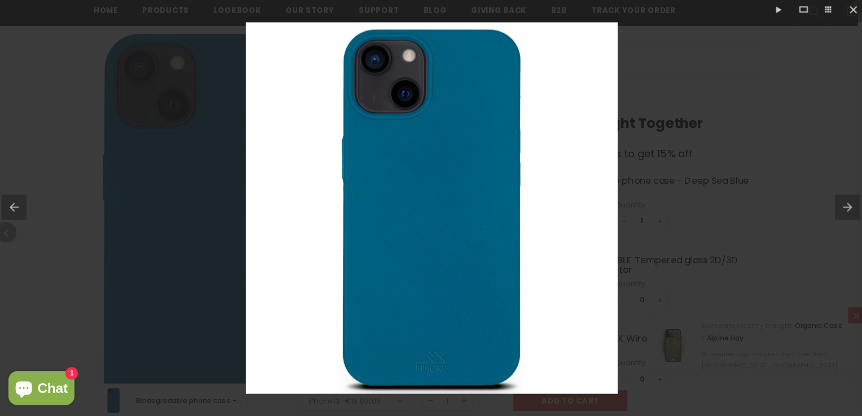
scroll to position [382, 0]
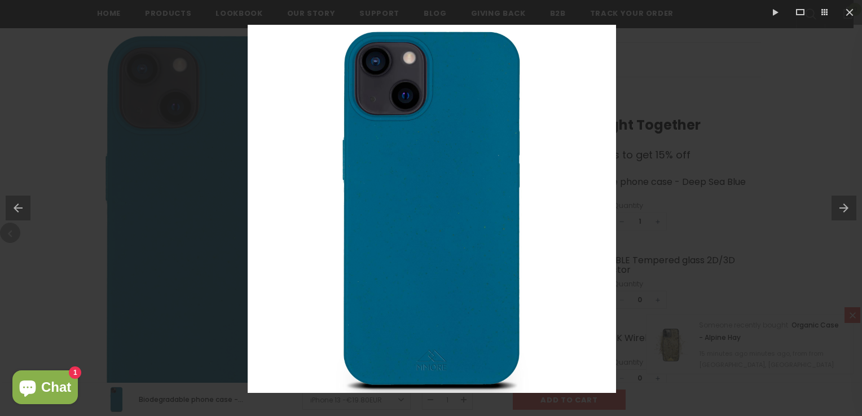
click at [674, 186] on div at bounding box center [431, 208] width 862 height 416
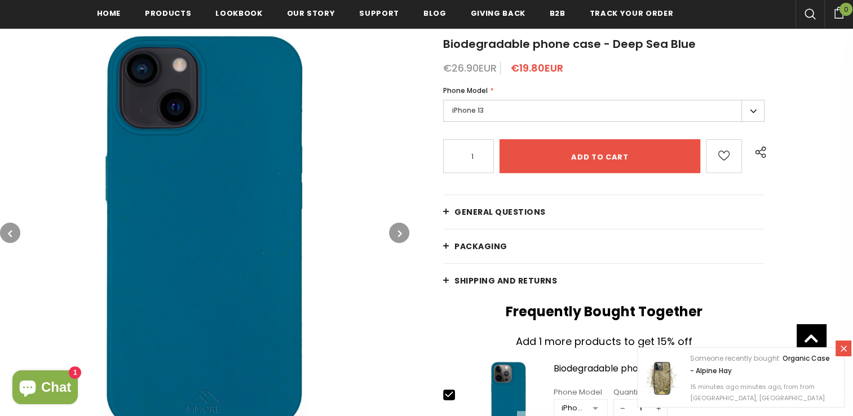
scroll to position [188, 0]
